Goal: Check status: Check status

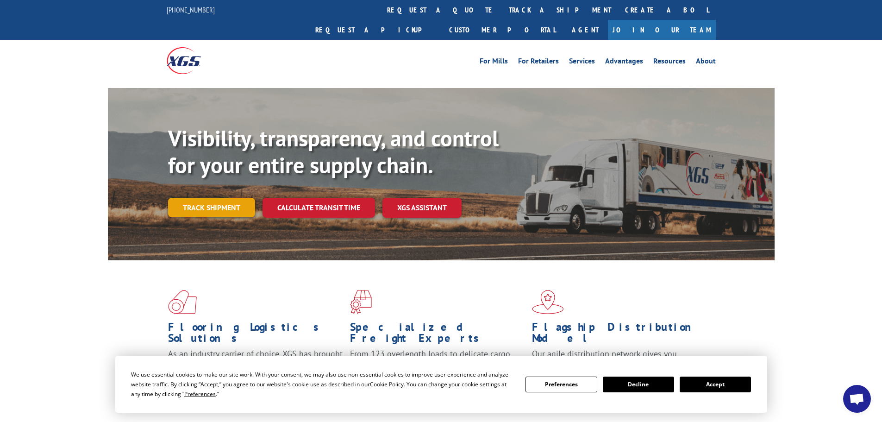
click at [224, 198] on link "Track shipment" at bounding box center [211, 207] width 87 height 19
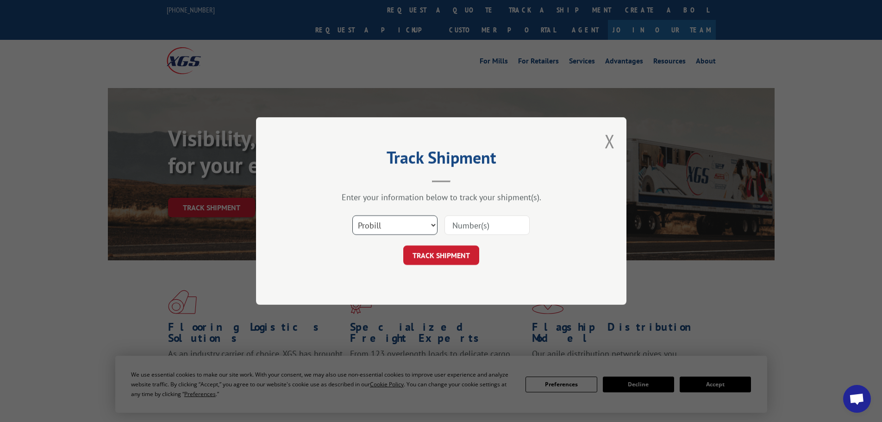
click at [394, 222] on select "Select category... Probill BOL PO" at bounding box center [394, 224] width 85 height 19
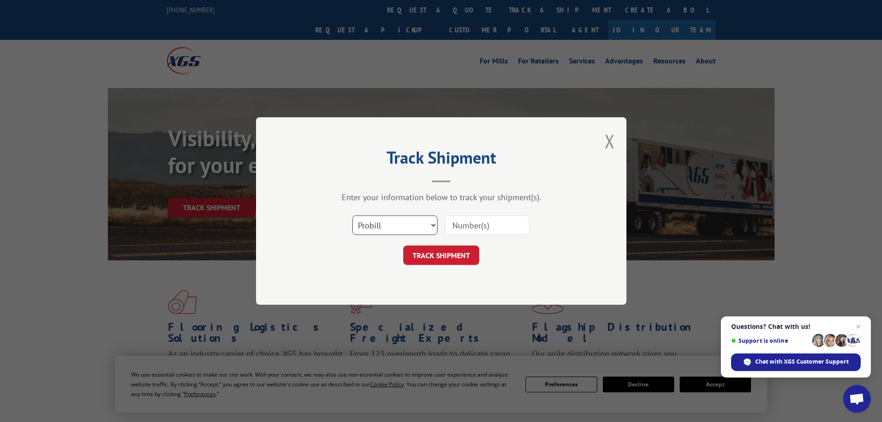
select select "bol"
click at [352, 215] on select "Select category... Probill BOL PO" at bounding box center [394, 224] width 85 height 19
click at [461, 224] on input at bounding box center [486, 224] width 85 height 19
paste input "6049183"
click at [452, 224] on input "6049183" at bounding box center [486, 224] width 85 height 19
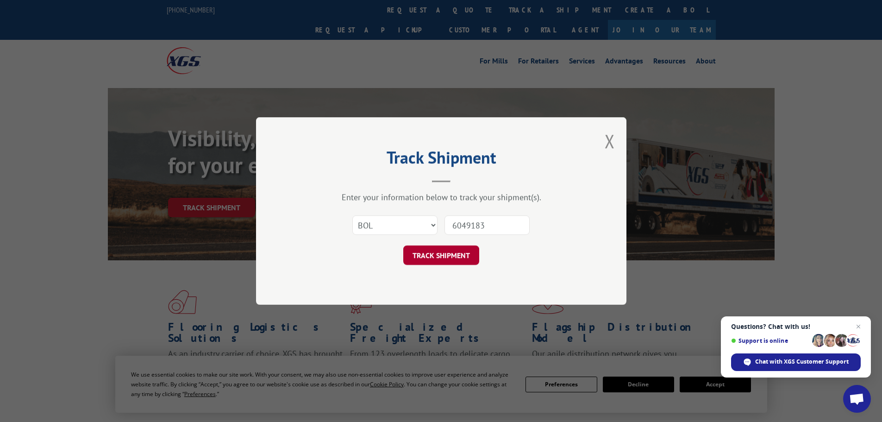
type input "6049183"
click at [445, 249] on button "TRACK SHIPMENT" at bounding box center [441, 254] width 76 height 19
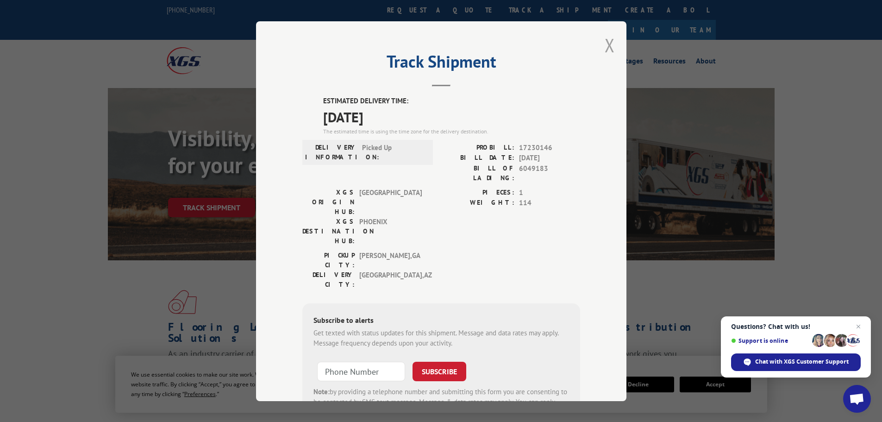
click at [606, 45] on button "Close modal" at bounding box center [610, 45] width 10 height 25
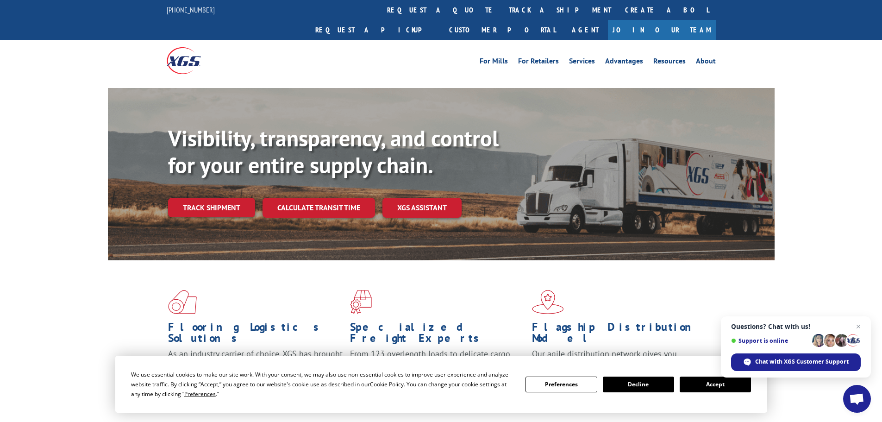
click at [208, 198] on link "Track shipment" at bounding box center [211, 207] width 87 height 19
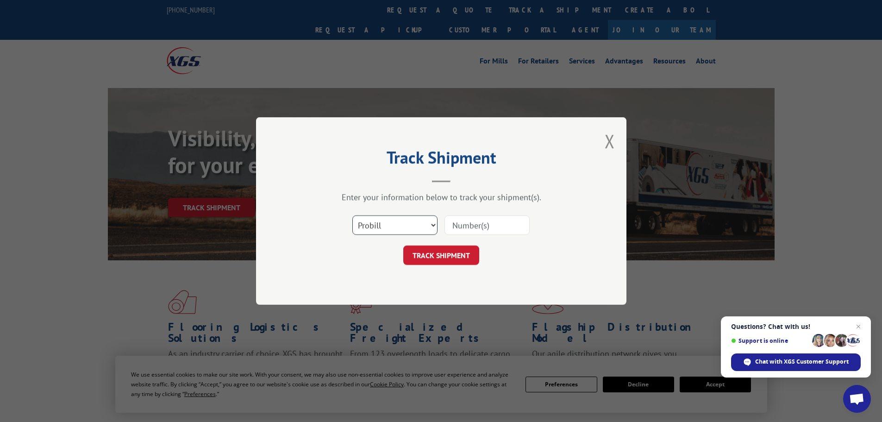
click at [403, 221] on select "Select category... Probill BOL PO" at bounding box center [394, 224] width 85 height 19
select select "bol"
click at [352, 215] on select "Select category... Probill BOL PO" at bounding box center [394, 224] width 85 height 19
click at [448, 224] on input at bounding box center [486, 224] width 85 height 19
paste input "5266598"
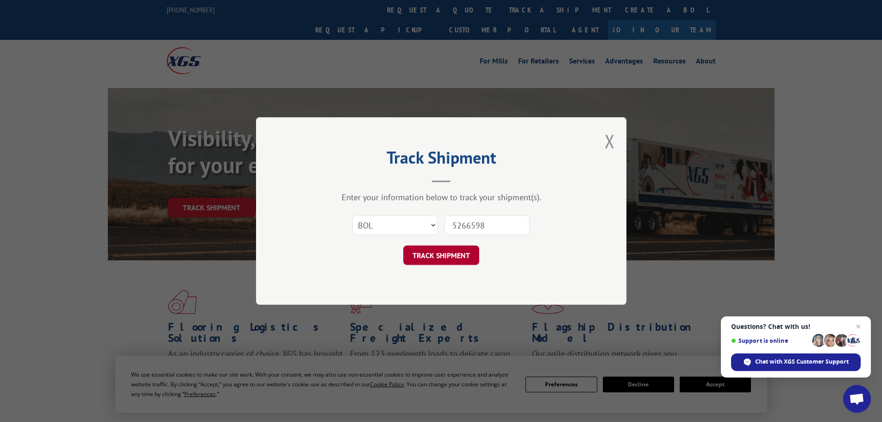
type input "5266598"
click at [453, 261] on button "TRACK SHIPMENT" at bounding box center [441, 254] width 76 height 19
